Goal: Information Seeking & Learning: Learn about a topic

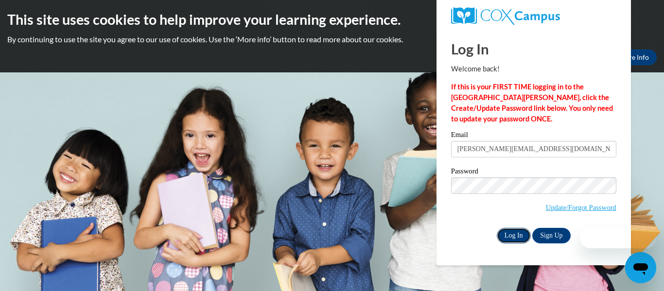
click at [512, 231] on input "Log In" at bounding box center [514, 236] width 34 height 16
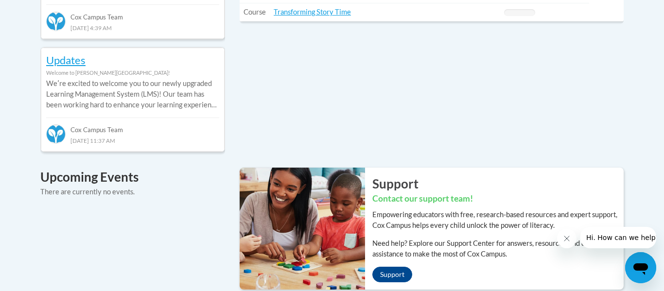
click at [132, 135] on div "[DATE] 11:37 AM" at bounding box center [132, 140] width 173 height 11
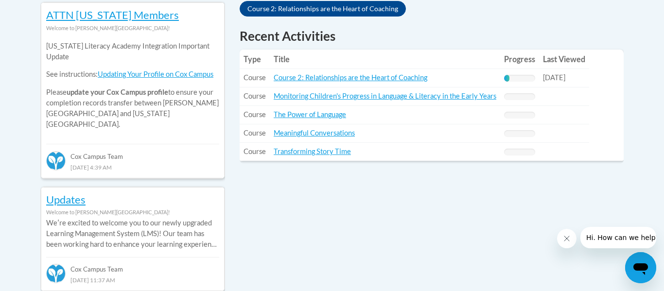
scroll to position [449, 0]
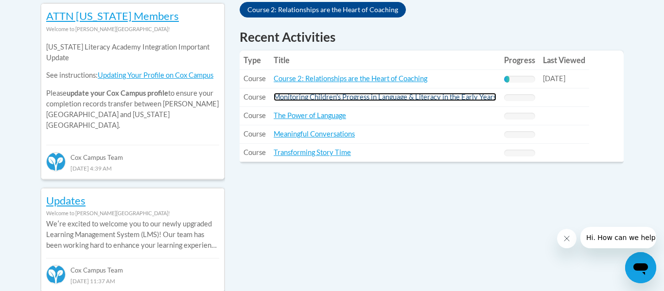
click at [296, 96] on link "Monitoring Children's Progress in Language & Literacy in the Early Years" at bounding box center [385, 97] width 223 height 8
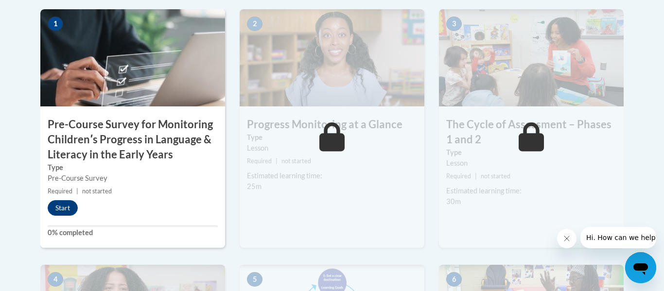
scroll to position [354, 0]
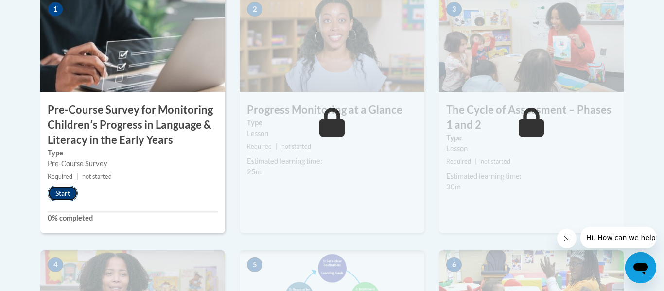
click at [68, 188] on button "Start" at bounding box center [63, 194] width 30 height 16
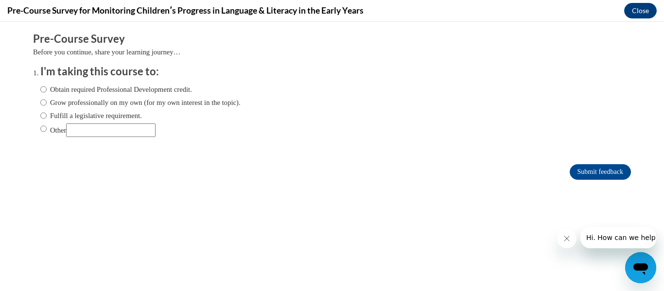
scroll to position [0, 0]
click at [66, 88] on label "Obtain required Professional Development credit." at bounding box center [116, 89] width 152 height 11
click at [47, 88] on input "Obtain required Professional Development credit." at bounding box center [43, 89] width 6 height 11
radio input "true"
click at [576, 172] on input "Submit feedback" at bounding box center [599, 172] width 61 height 16
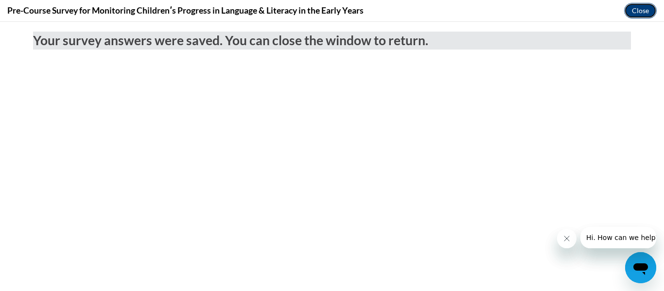
click at [645, 10] on button "Close" at bounding box center [640, 11] width 33 height 16
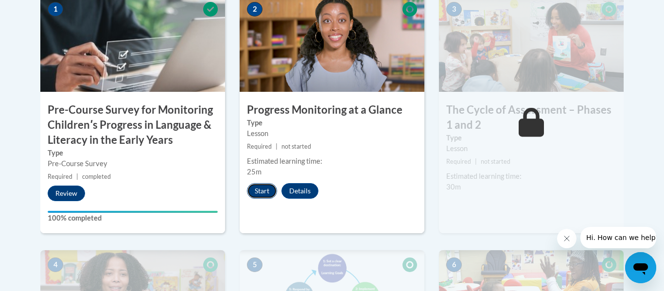
click at [260, 188] on button "Start" at bounding box center [262, 191] width 30 height 16
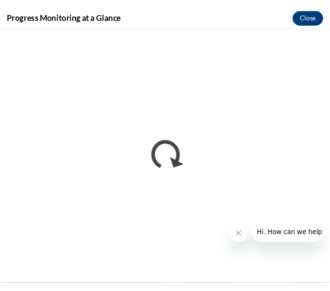
scroll to position [365, 0]
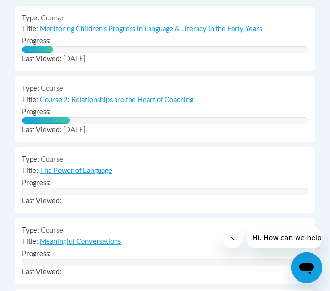
scroll to position [887, 0]
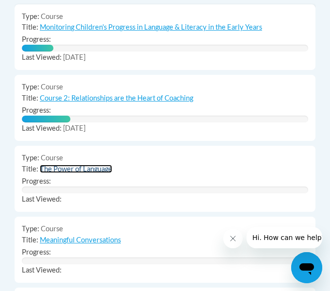
click at [63, 165] on link "The Power of Language" at bounding box center [76, 169] width 72 height 8
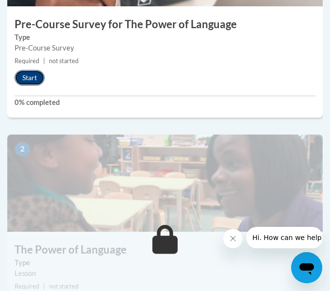
click at [29, 78] on button "Start" at bounding box center [30, 78] width 30 height 16
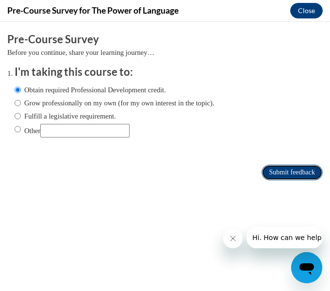
click at [294, 167] on input "Submit feedback" at bounding box center [292, 173] width 61 height 16
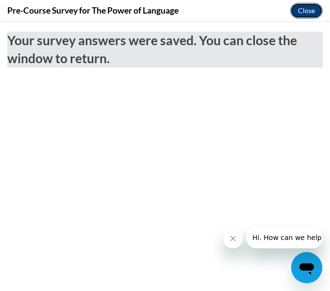
click at [298, 8] on button "Close" at bounding box center [307, 11] width 33 height 16
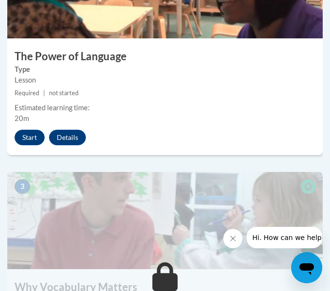
scroll to position [633, 0]
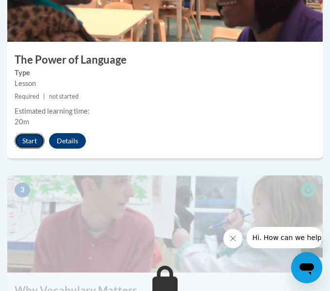
click at [23, 142] on button "Start" at bounding box center [30, 141] width 30 height 16
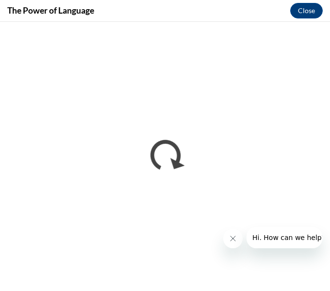
scroll to position [0, 0]
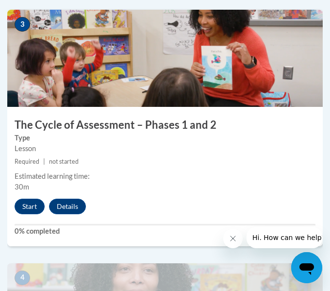
scroll to position [865, 0]
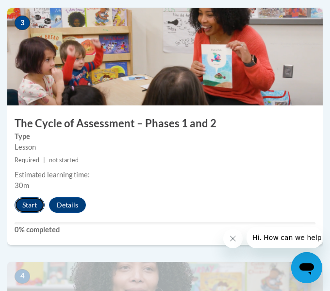
click at [34, 206] on button "Start" at bounding box center [30, 205] width 30 height 16
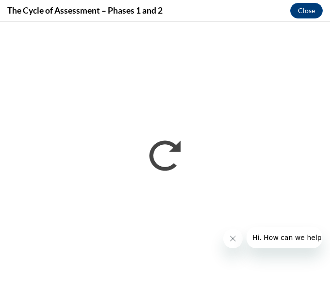
scroll to position [0, 0]
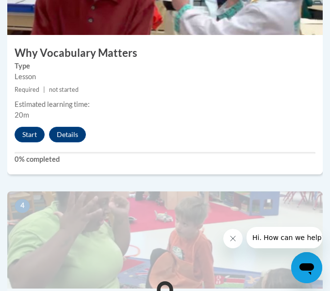
scroll to position [893, 0]
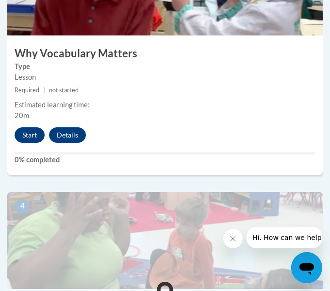
click at [33, 150] on div "3 Why Vocabulary Matters Type Lesson Required | not started Estimated learning …" at bounding box center [165, 56] width 316 height 236
click at [30, 139] on button "Start" at bounding box center [30, 135] width 30 height 16
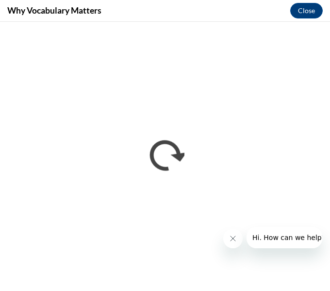
scroll to position [0, 0]
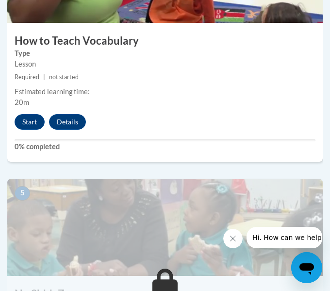
scroll to position [1175, 0]
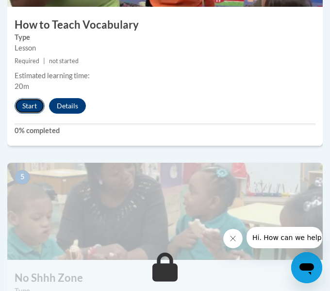
click at [26, 109] on button "Start" at bounding box center [30, 106] width 30 height 16
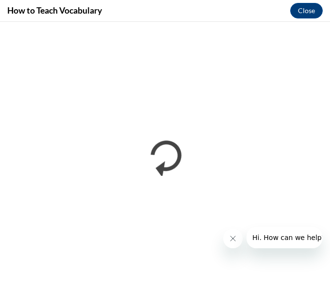
scroll to position [0, 0]
